Goal: Information Seeking & Learning: Learn about a topic

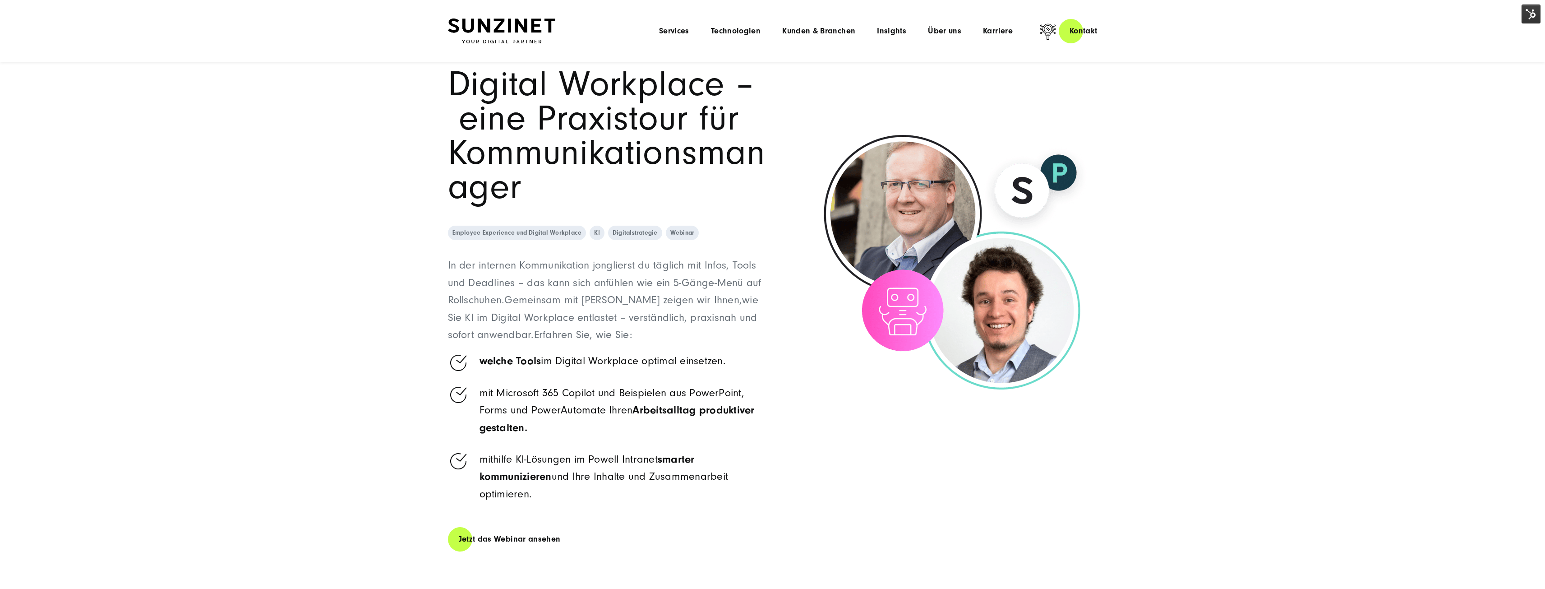
scroll to position [180, 0]
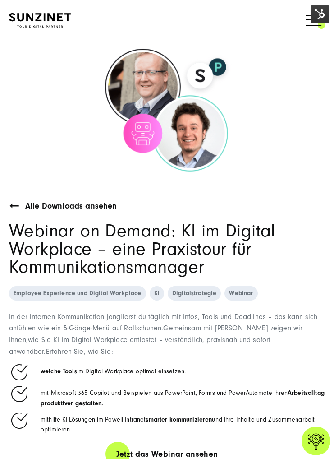
click at [186, 255] on span "Webinar on Demand: KI im Digital Workplace – eine Praxistour für Kommunikations…" at bounding box center [142, 249] width 267 height 56
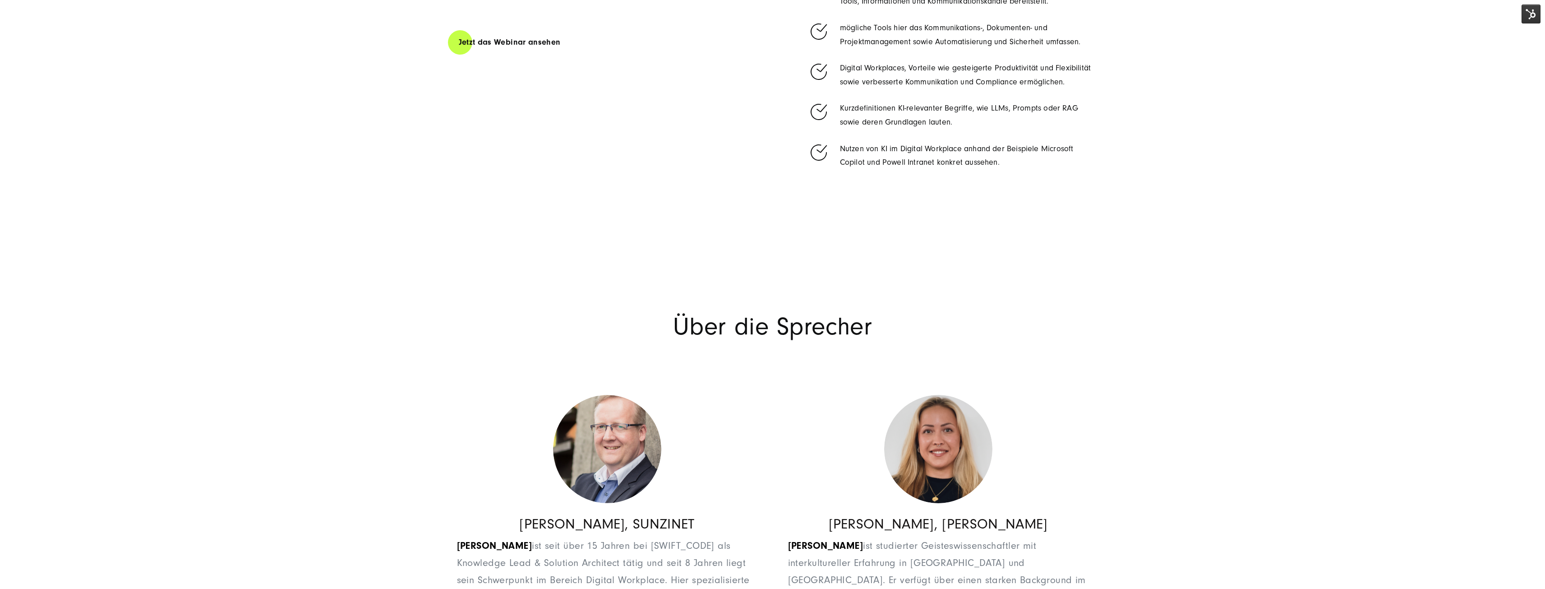
scroll to position [1173, 0]
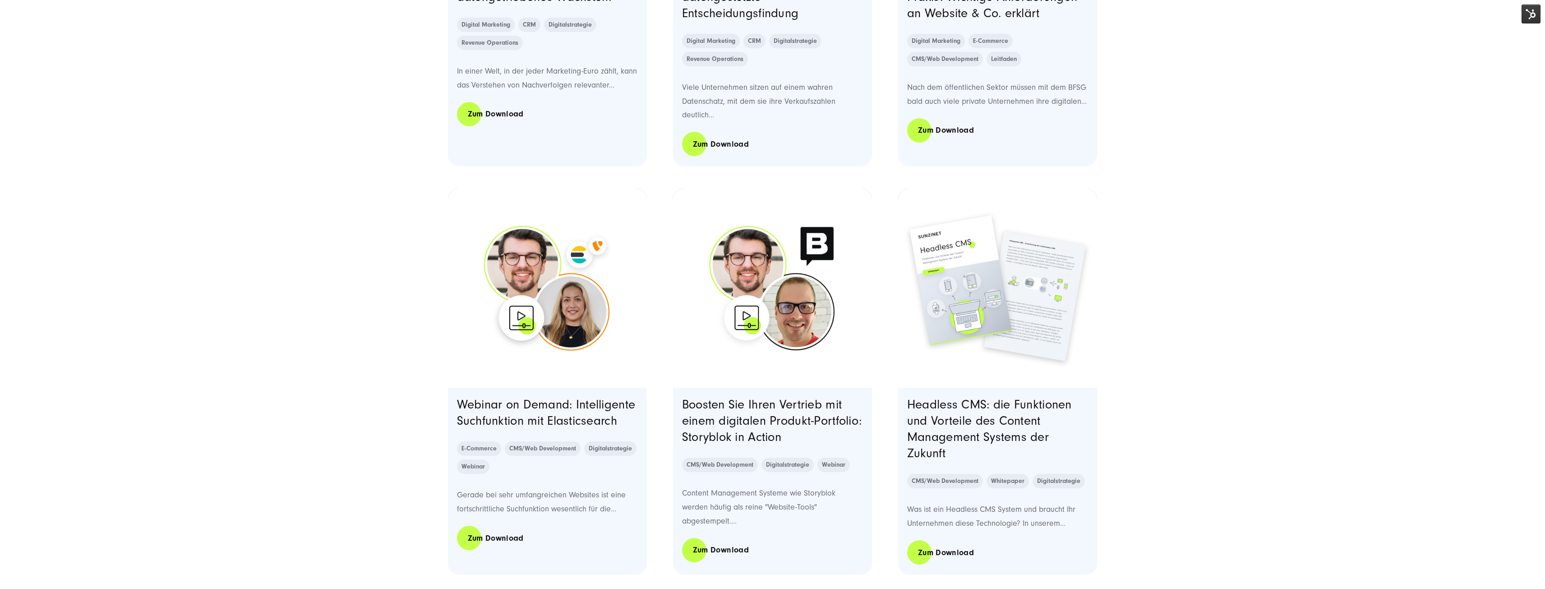
scroll to position [1037, 0]
click at [591, 405] on link "Webinar on Demand: Intelligente Suchfunktion mit Elasticsearch" at bounding box center [546, 412] width 179 height 30
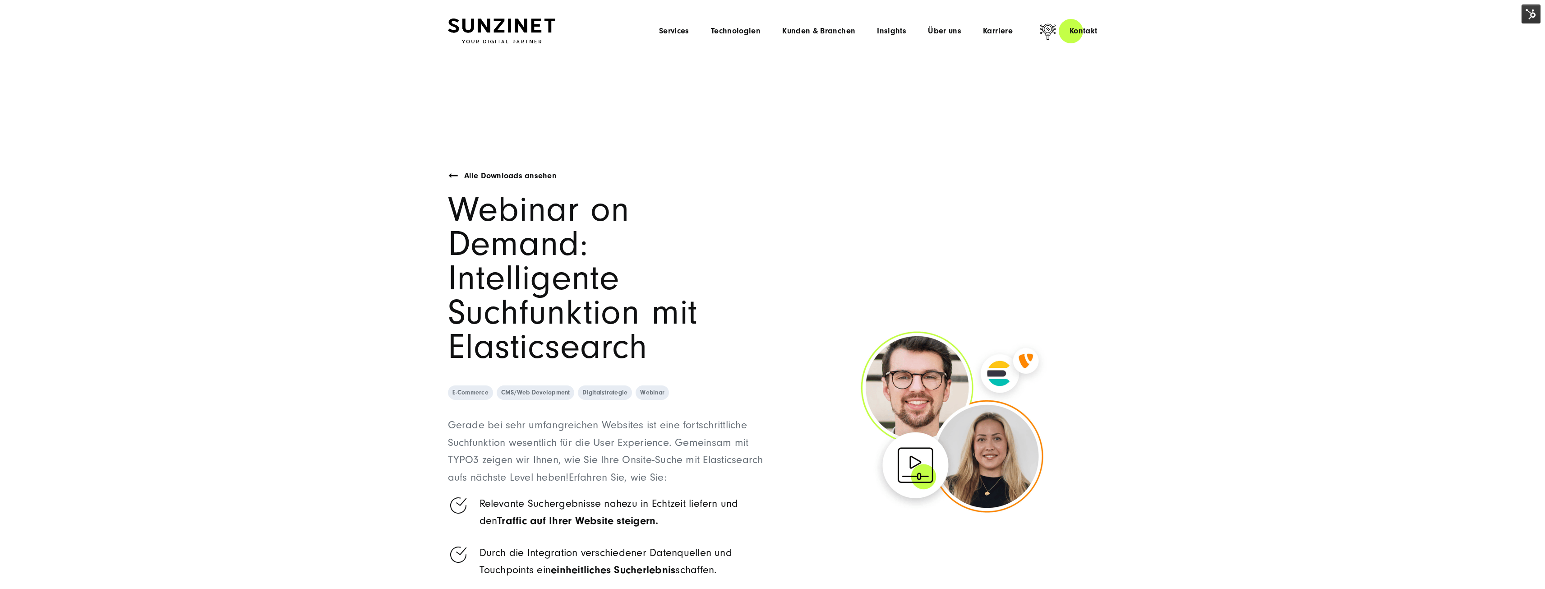
click at [1536, 14] on img at bounding box center [1530, 14] width 19 height 19
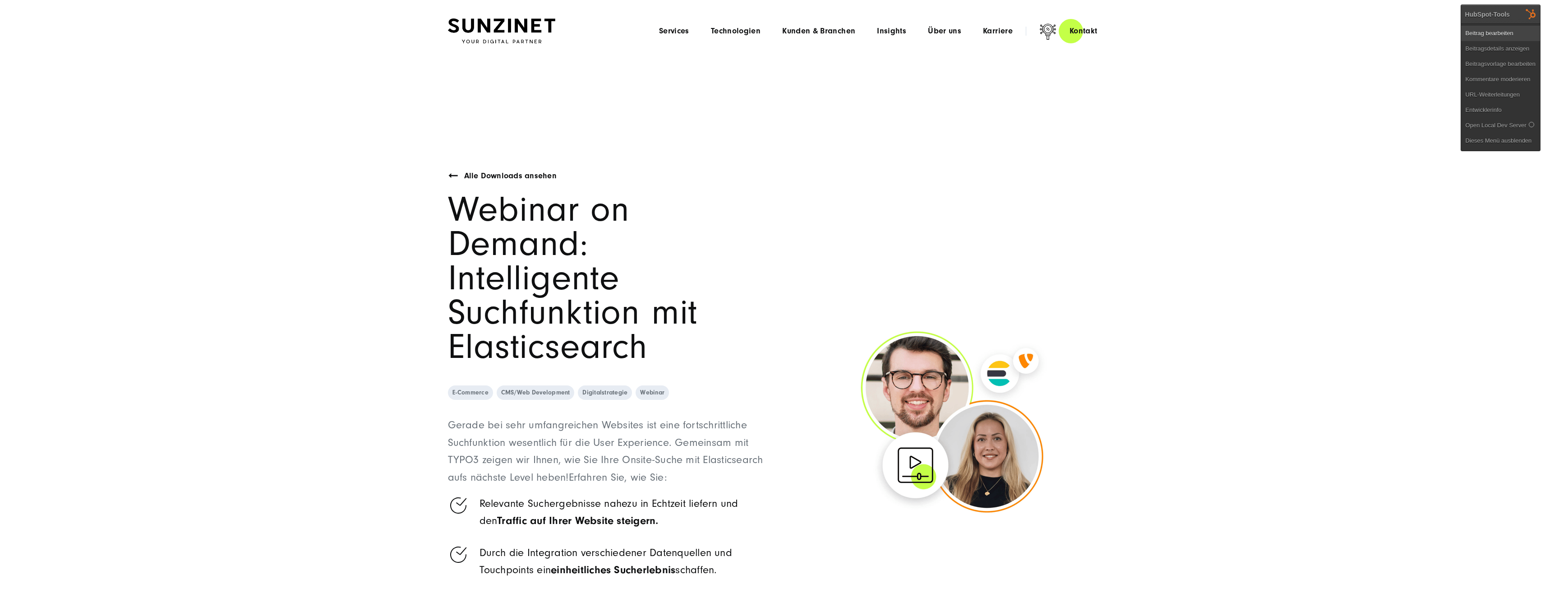
click at [1510, 34] on link "Beitrag bearbeiten" at bounding box center [1500, 33] width 79 height 15
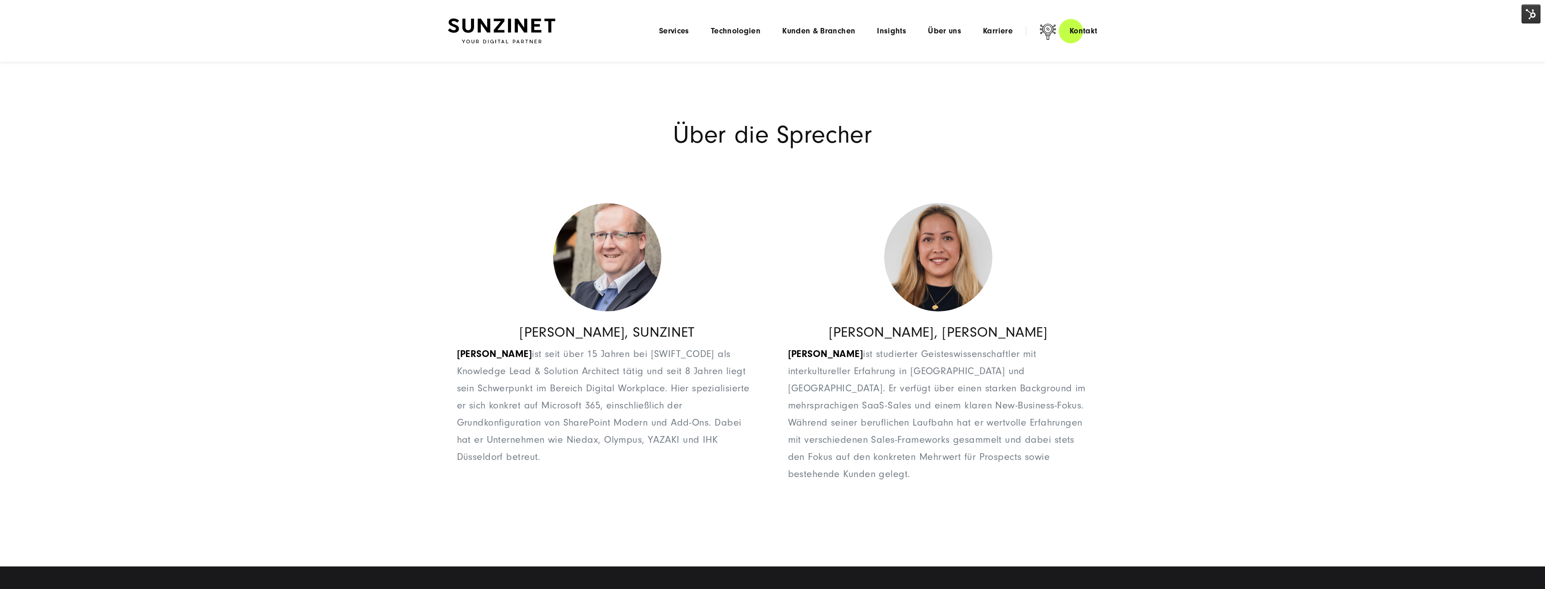
scroll to position [1128, 0]
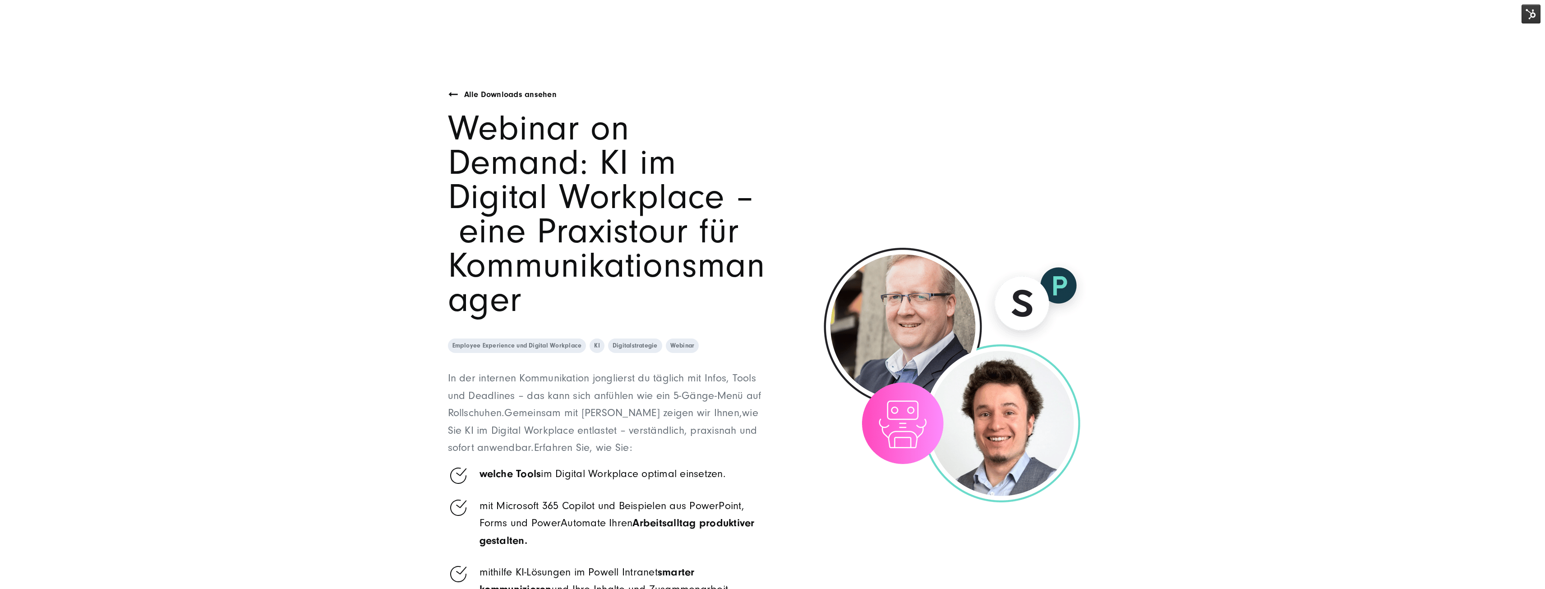
scroll to position [135, 0]
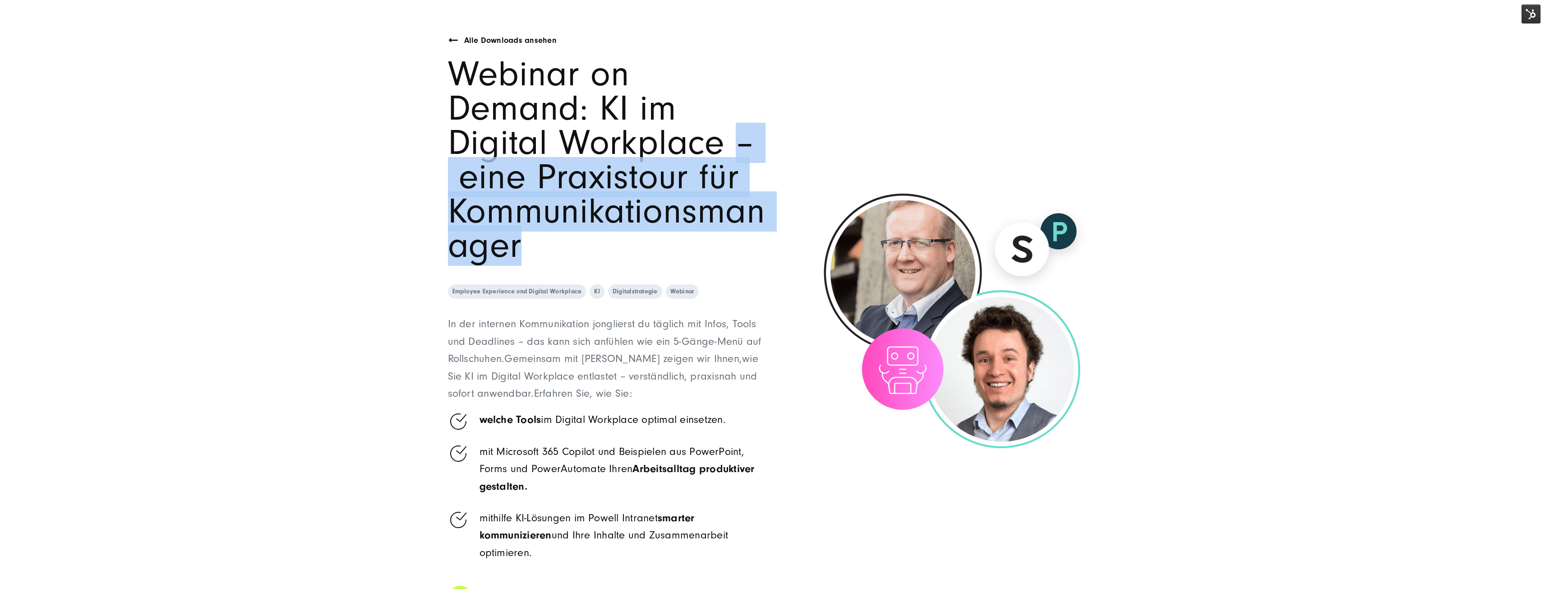
drag, startPoint x: 624, startPoint y: 143, endPoint x: 604, endPoint y: 255, distance: 113.5
click at [604, 255] on div "Webinar on Demand: KI im Digital Workplace – eine Praxistour für Kommunikations…" at bounding box center [607, 160] width 318 height 206
copy span "– eine Praxistour für Kommunikationsmanager"
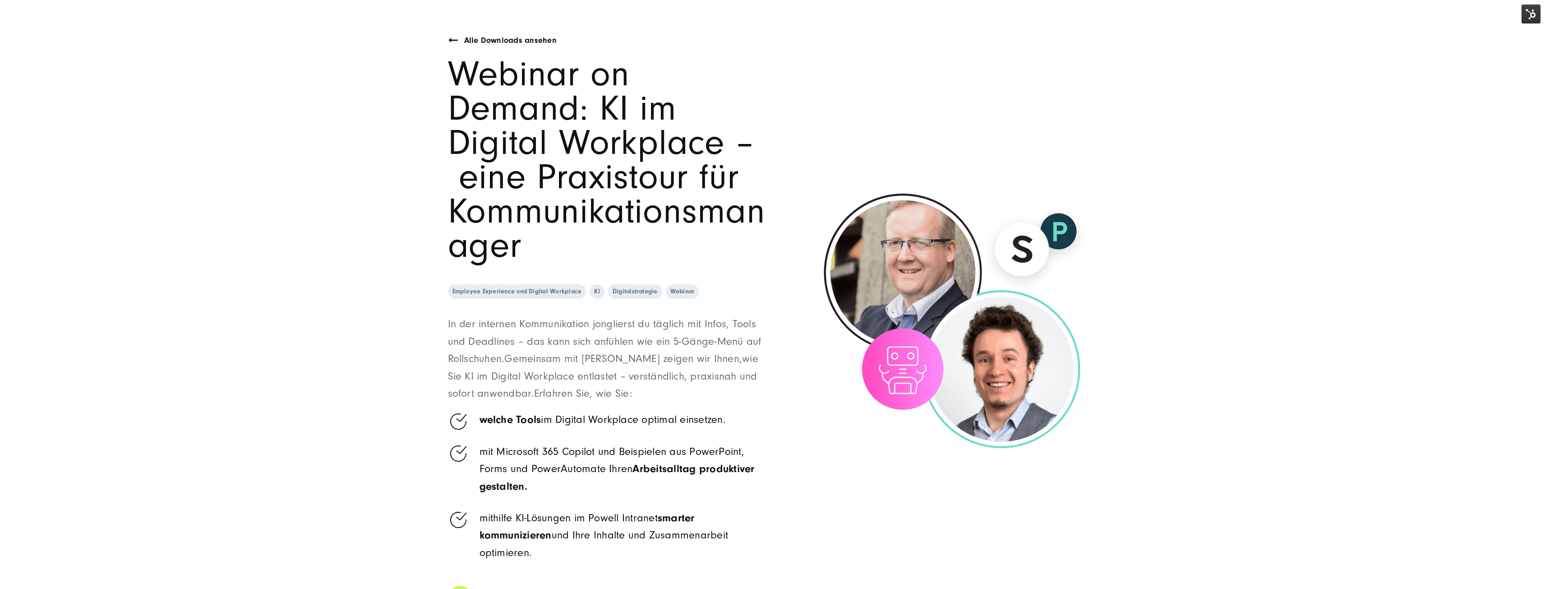
click at [381, 314] on section "Alle Downloads ansehen Webinar on Demand: KI im Digital Workplace – eine Praxis…" at bounding box center [772, 272] width 1545 height 693
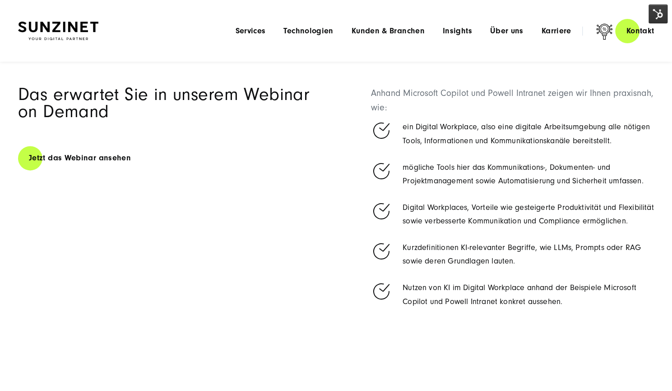
scroll to position [597, 0]
